Goal: Answer question/provide support: Share knowledge or assist other users

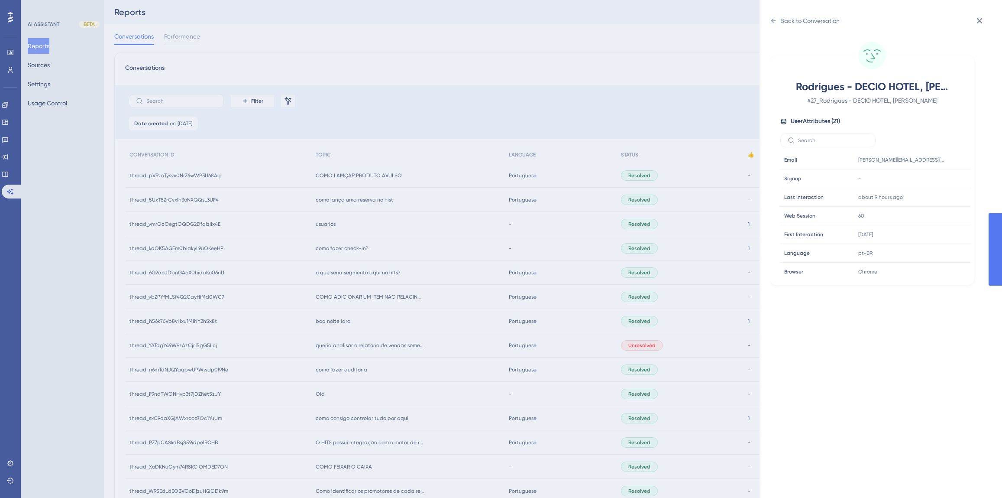
scroll to position [5, 0]
click at [107, 144] on div "Back to Conversation Rodrigues - DECIO HOTEL, [PERSON_NAME] # 27_Rodrigues - DE…" at bounding box center [501, 249] width 1002 height 498
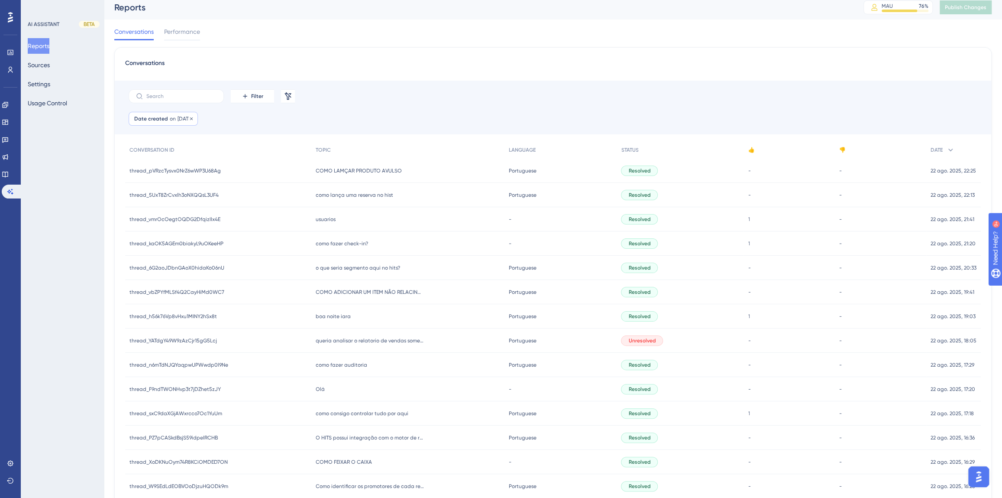
click at [175, 121] on div "Date created on [DATE] [DATE] Remove" at bounding box center [163, 119] width 69 height 14
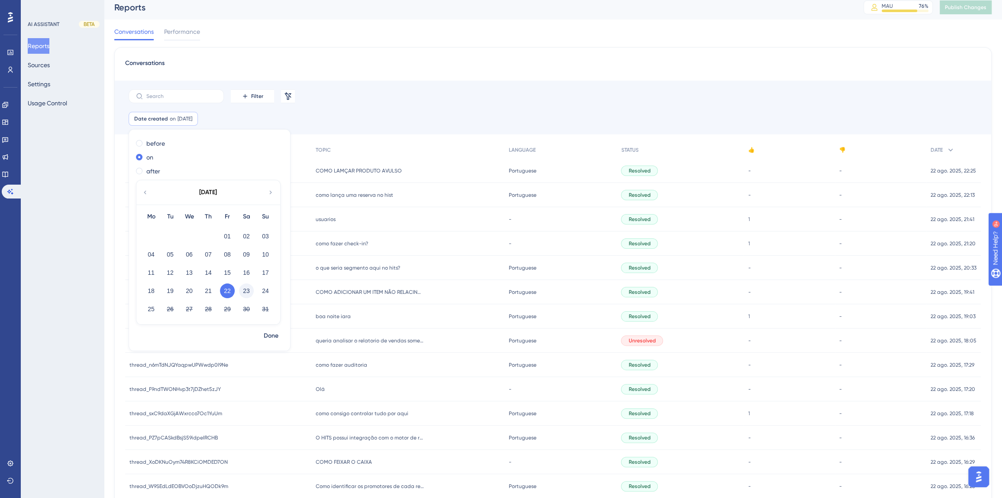
click at [242, 286] on button "23" at bounding box center [246, 290] width 15 height 15
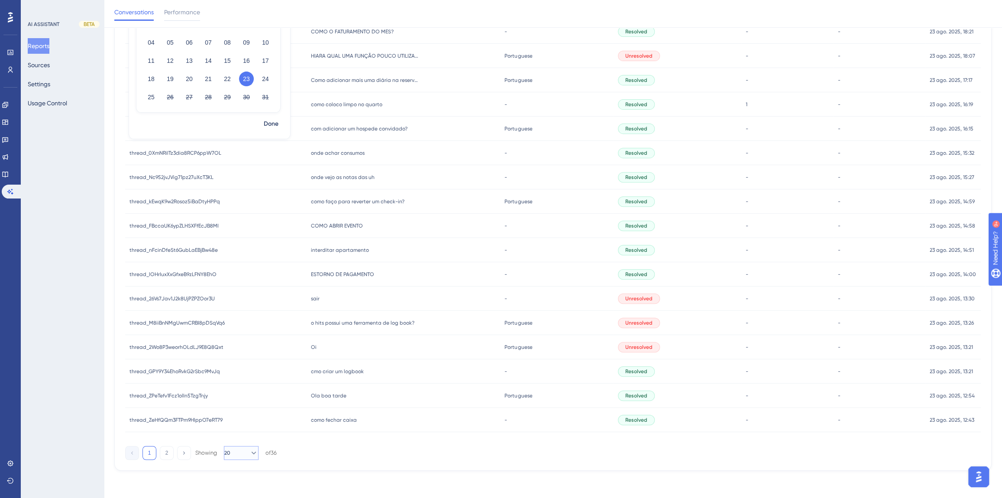
click at [237, 453] on button "20" at bounding box center [241, 453] width 35 height 14
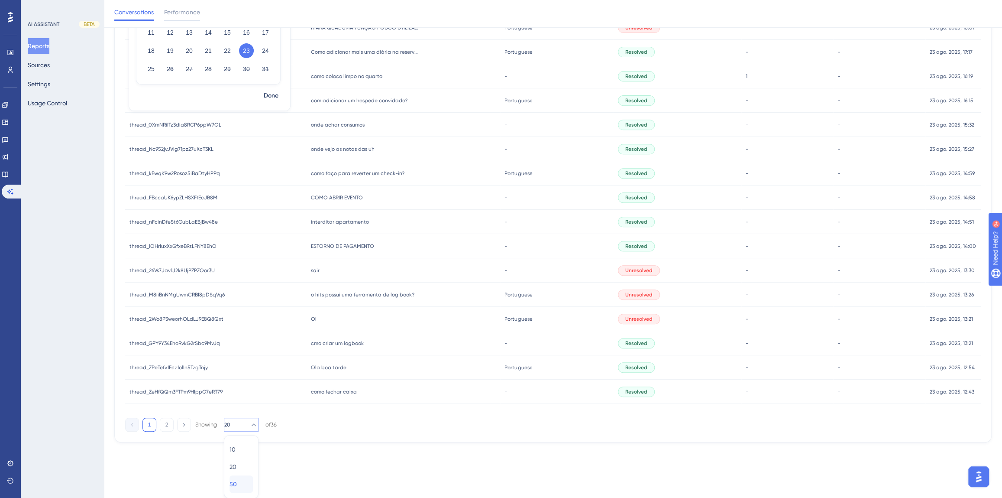
click at [237, 481] on span "50" at bounding box center [232, 483] width 7 height 10
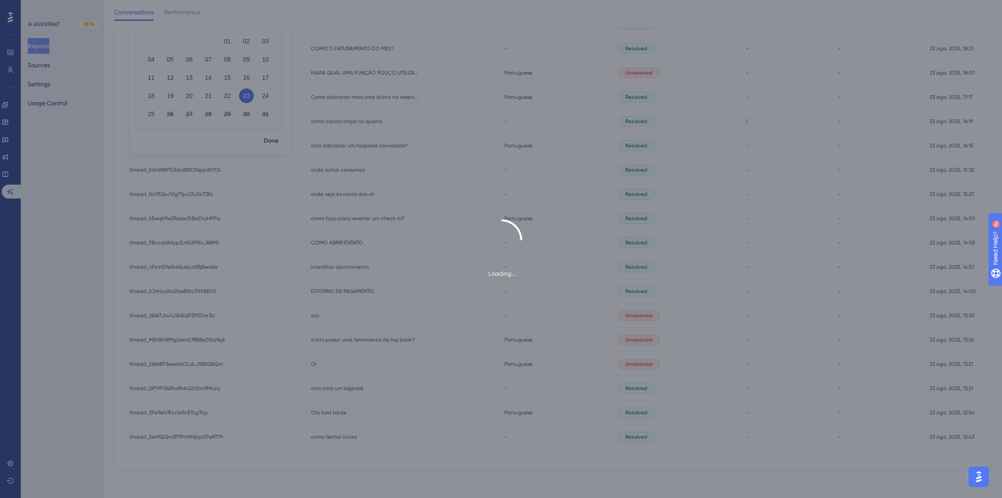
scroll to position [203, 0]
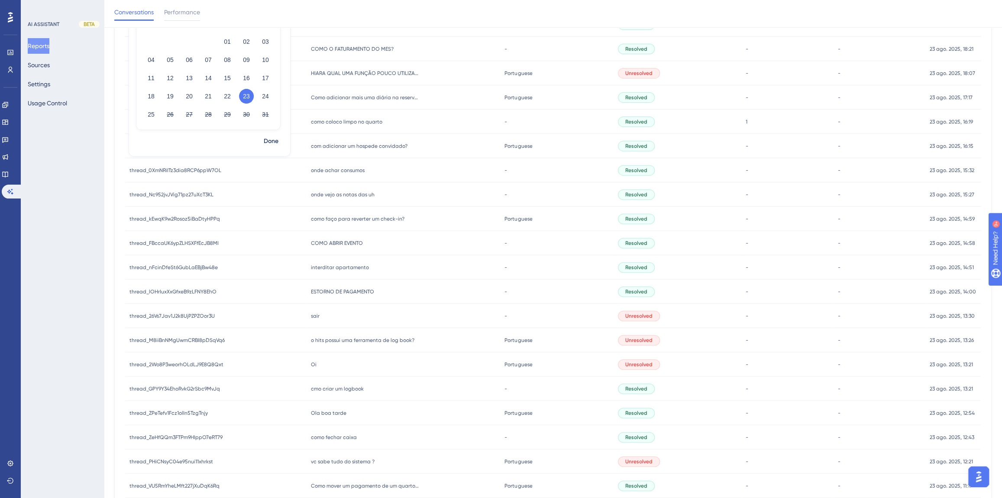
click at [82, 297] on div "AI ASSISTANT BETA Reports Sources Settings Usage Control" at bounding box center [62, 249] width 83 height 498
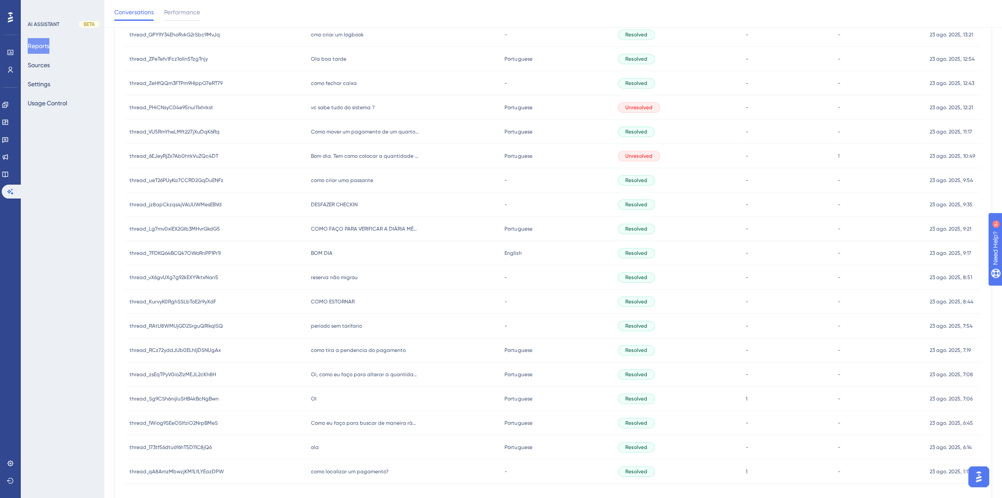
scroll to position [591, 0]
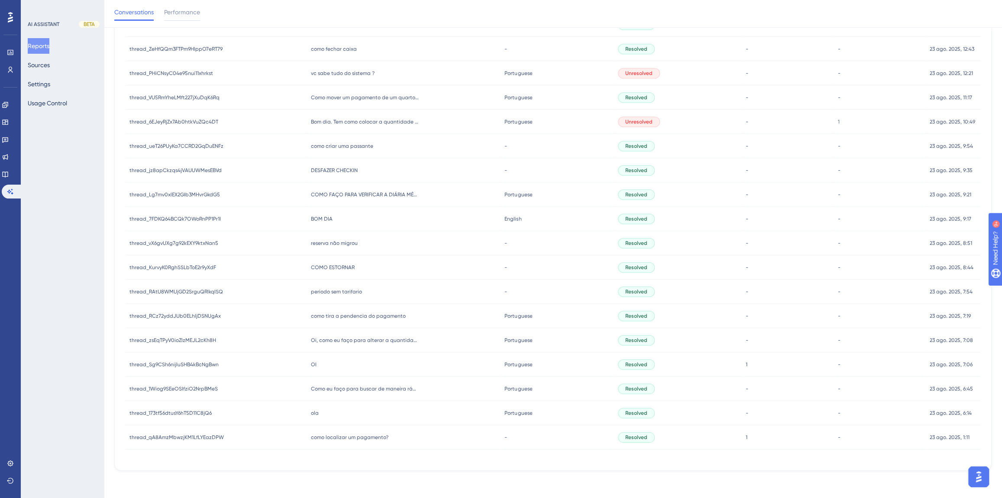
click at [369, 431] on div "como localizar um pagamento? como localizar um pagamento?" at bounding box center [404, 437] width 194 height 24
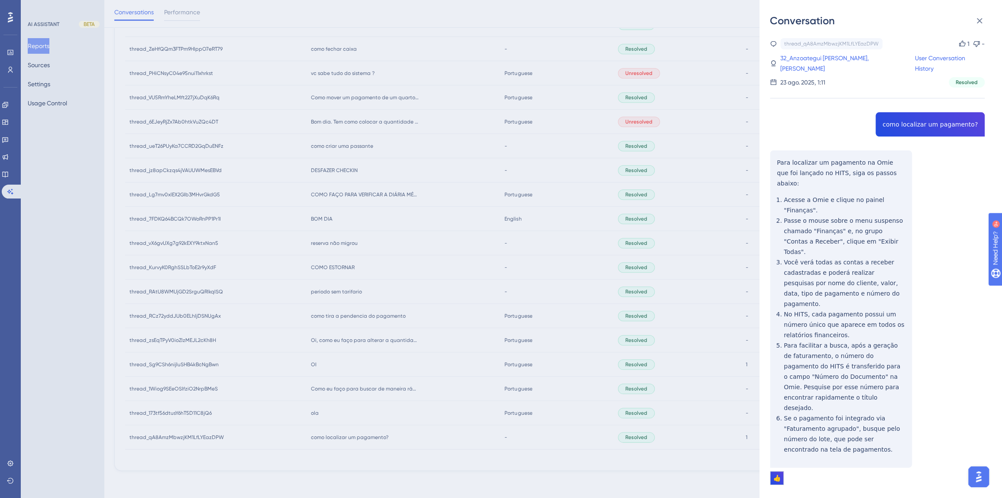
click at [905, 112] on div "thread_qA8AmzMbwzjKM1LfLYEazDPW Copy 1 - 32_Anzoategui [PERSON_NAME], Wagner Us…" at bounding box center [877, 283] width 215 height 491
copy span "como localizar um pagamento?"
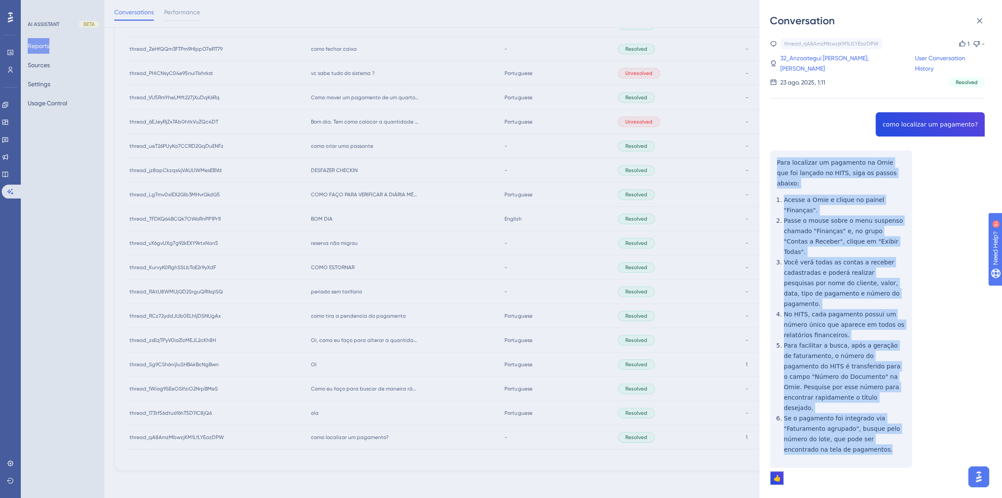
drag, startPoint x: 841, startPoint y: 391, endPoint x: 774, endPoint y: 150, distance: 250.0
click at [775, 150] on div "thread_qA8AmzMbwzjKM1LfLYEazDPW Copy 1 - 32_Anzoategui [PERSON_NAME], Wagner Us…" at bounding box center [877, 283] width 215 height 491
copy div "Para localizar um pagamento na Omie que foi lançado no HITS, siga os passos aba…"
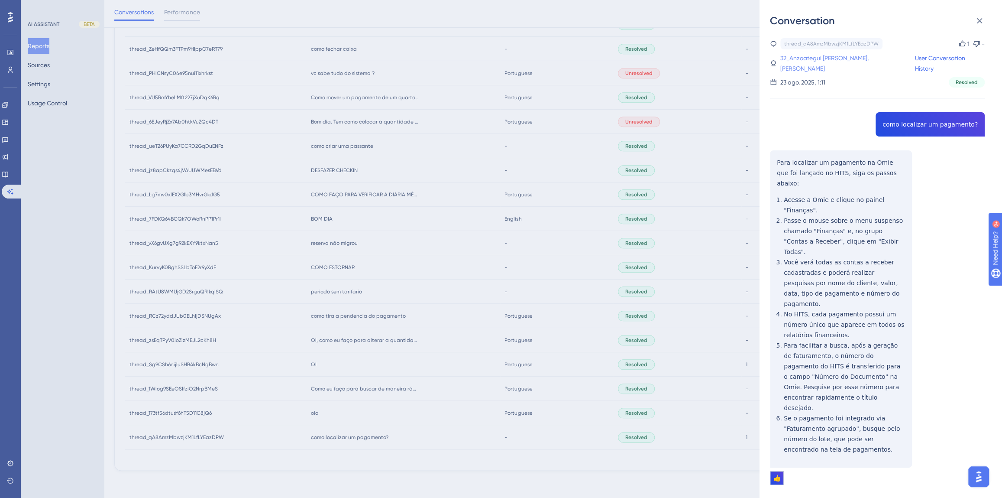
click at [809, 56] on link "32_Anzoategui [PERSON_NAME], [PERSON_NAME]" at bounding box center [847, 63] width 134 height 21
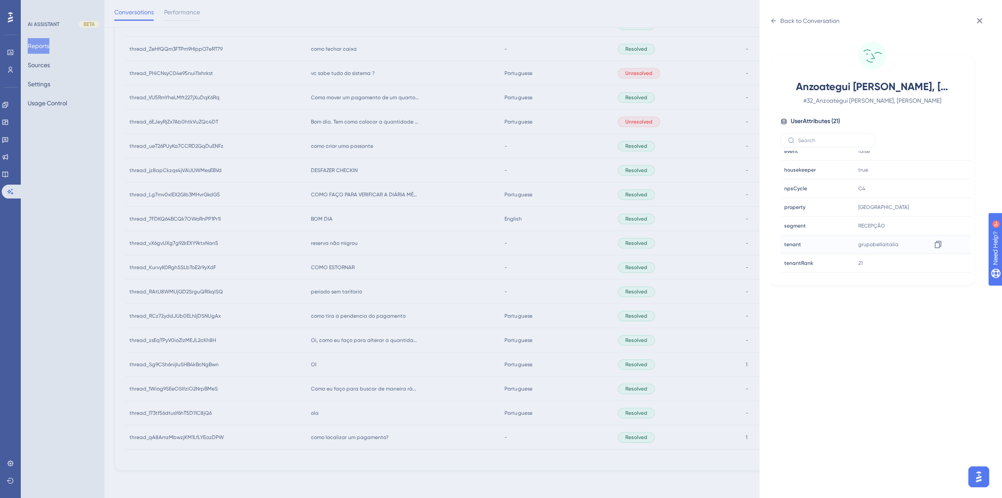
scroll to position [263, 0]
click at [940, 208] on div at bounding box center [938, 214] width 14 height 14
click at [936, 210] on icon at bounding box center [937, 213] width 6 height 7
